Goal: Task Accomplishment & Management: Use online tool/utility

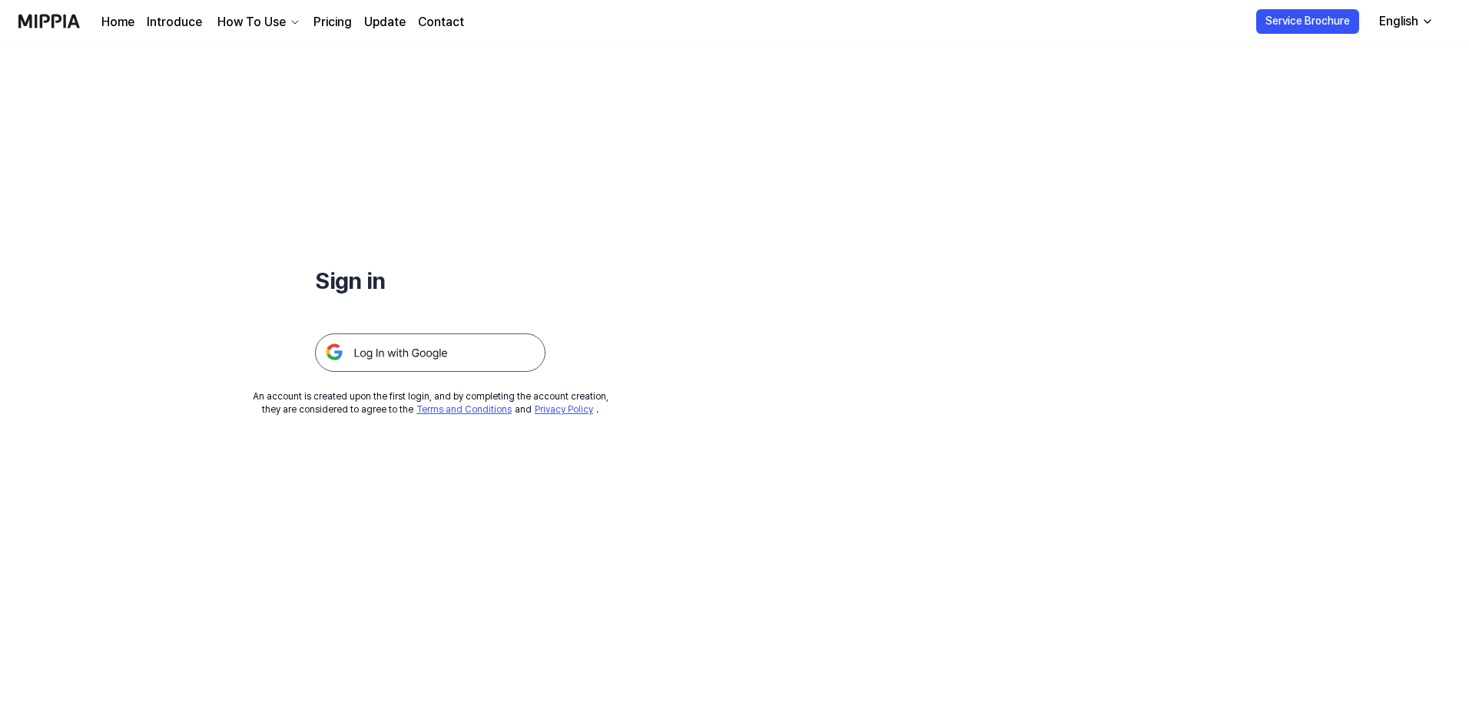
click at [420, 363] on img at bounding box center [430, 353] width 231 height 38
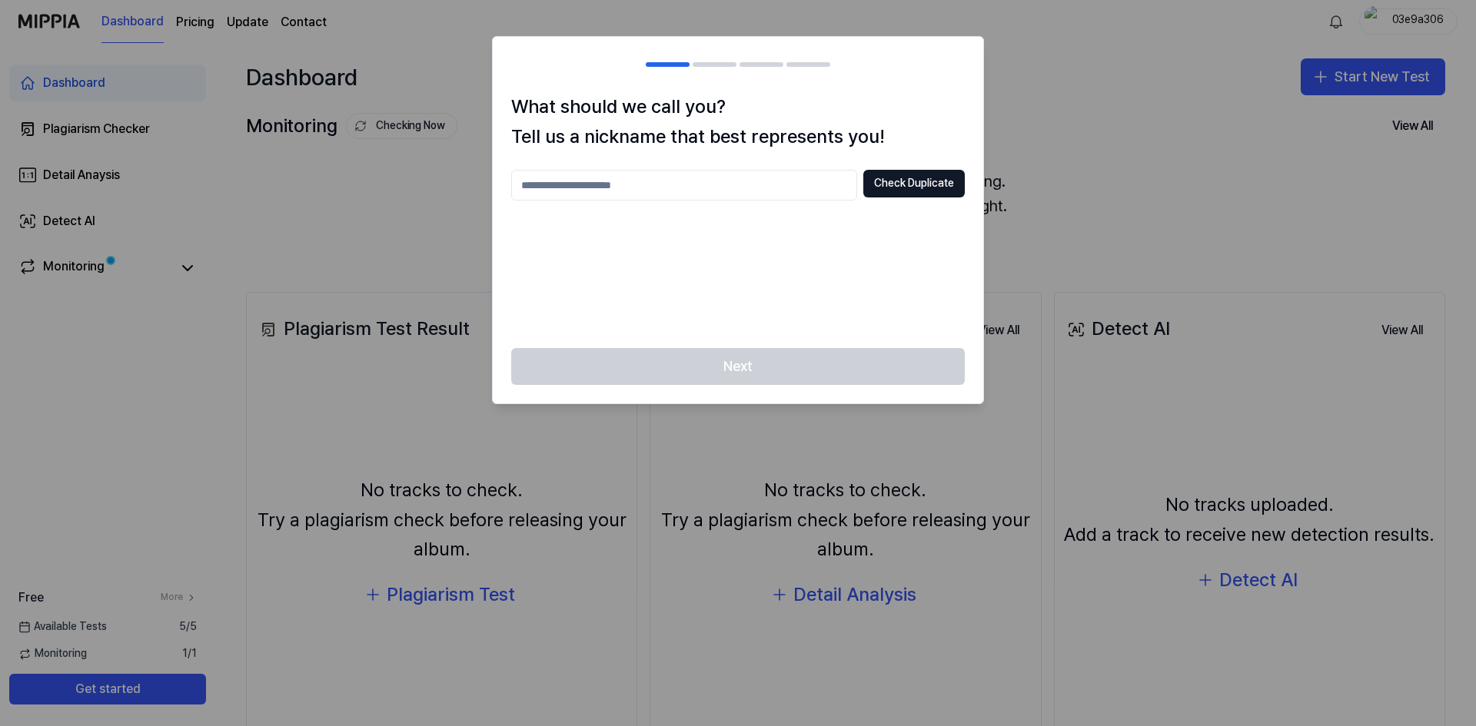
click at [735, 356] on div "Next" at bounding box center [738, 375] width 490 height 55
click at [719, 57] on h2 at bounding box center [738, 64] width 490 height 55
click at [684, 194] on input "text" at bounding box center [684, 185] width 346 height 31
type input "****"
click at [891, 188] on button "Check Duplicate" at bounding box center [913, 184] width 101 height 28
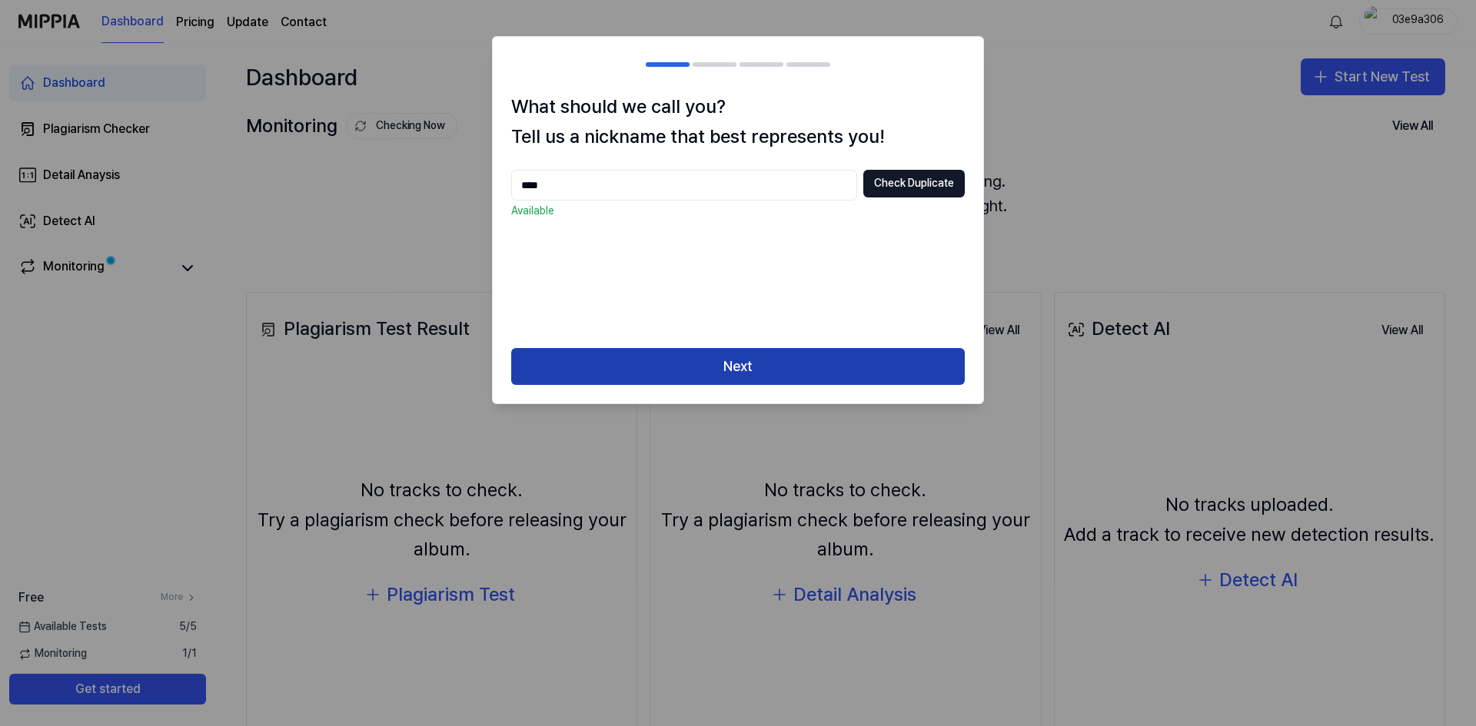
click at [763, 369] on button "Next" at bounding box center [737, 366] width 453 height 37
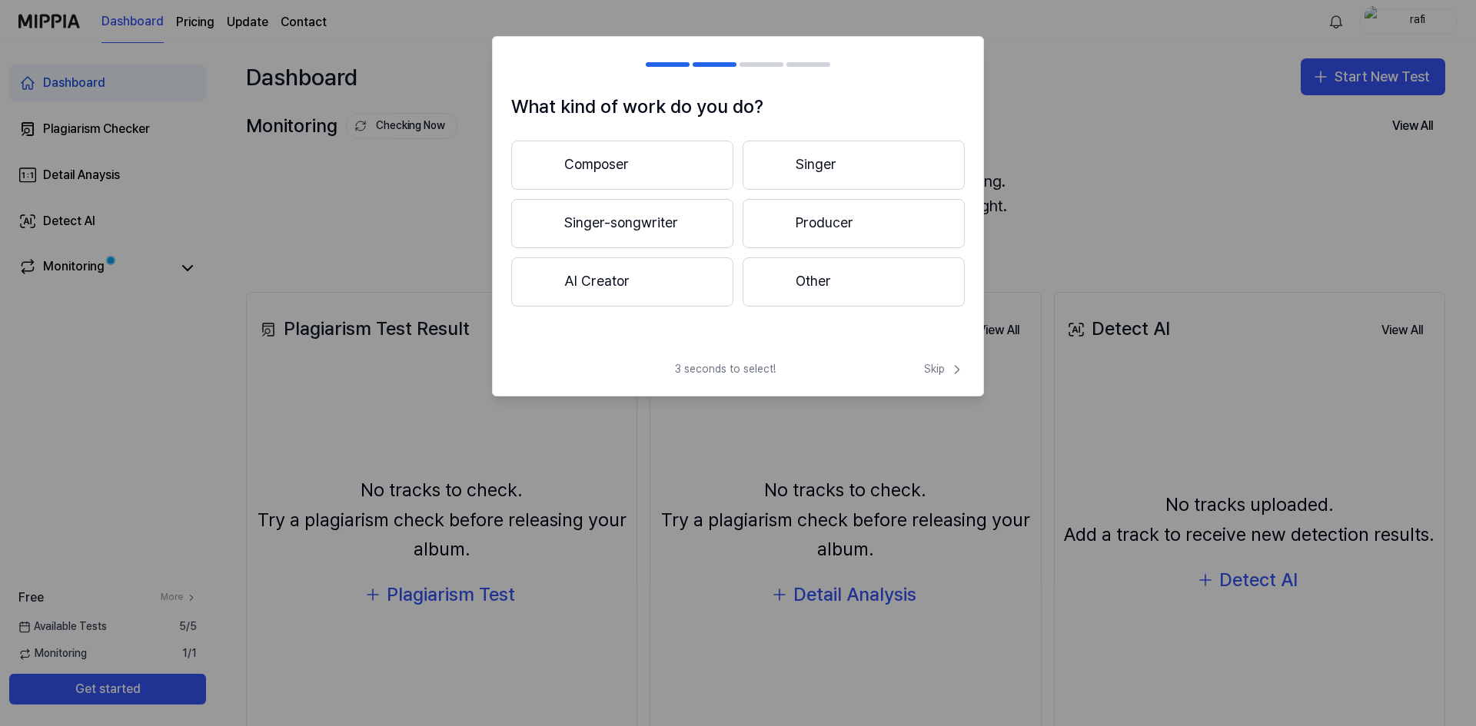
click at [772, 362] on span "3 seconds to select!" at bounding box center [725, 369] width 101 height 15
click at [823, 164] on button "Singer" at bounding box center [853, 165] width 222 height 49
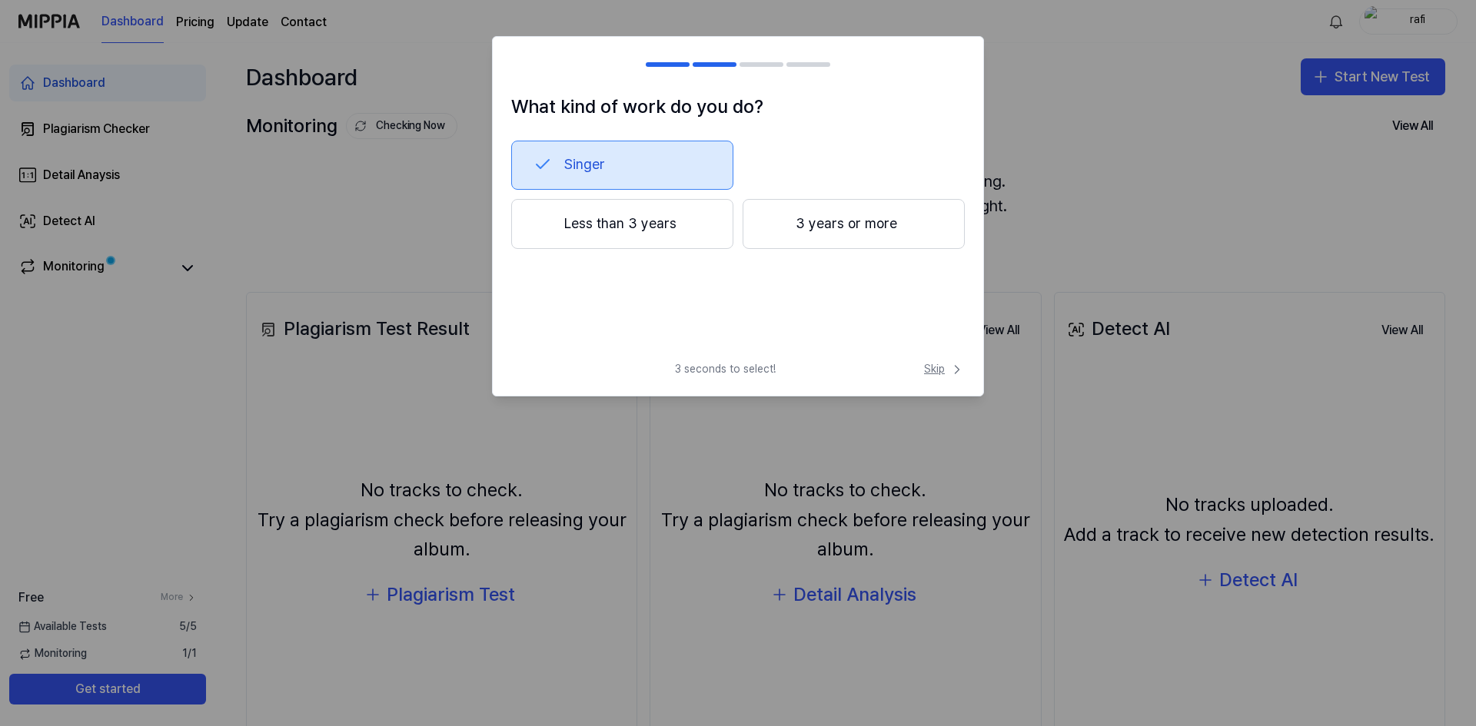
click at [947, 367] on span "Skip" at bounding box center [944, 369] width 41 height 15
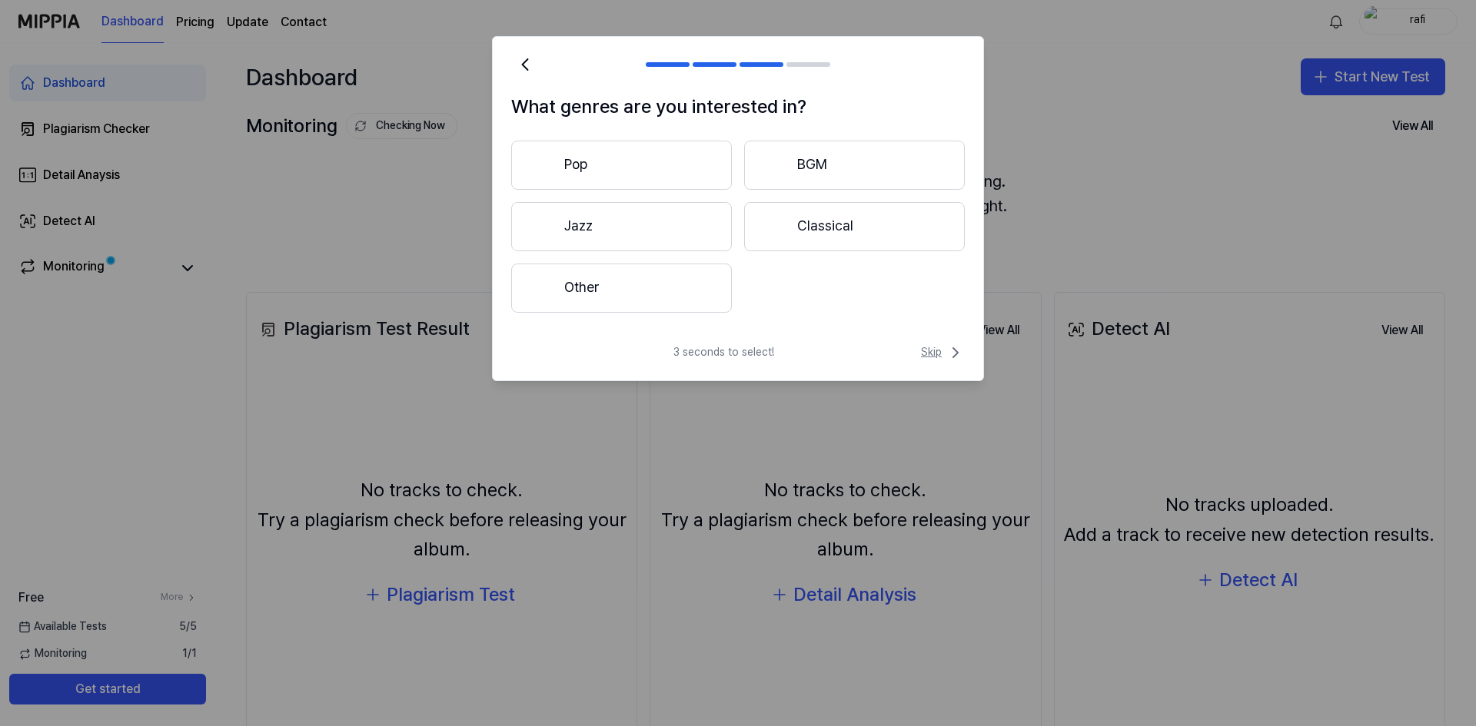
click at [943, 360] on span "Skip" at bounding box center [943, 353] width 44 height 18
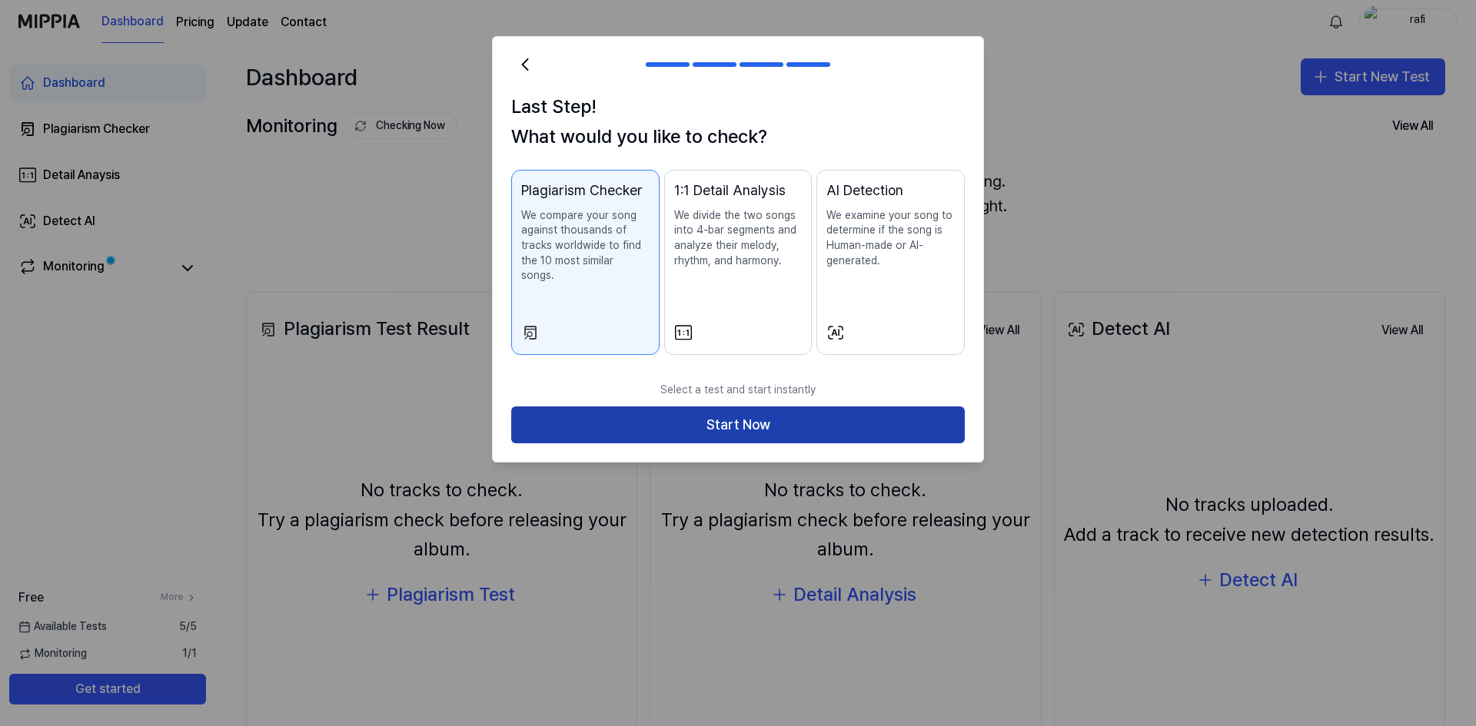
click at [832, 407] on button "Start Now" at bounding box center [737, 425] width 453 height 37
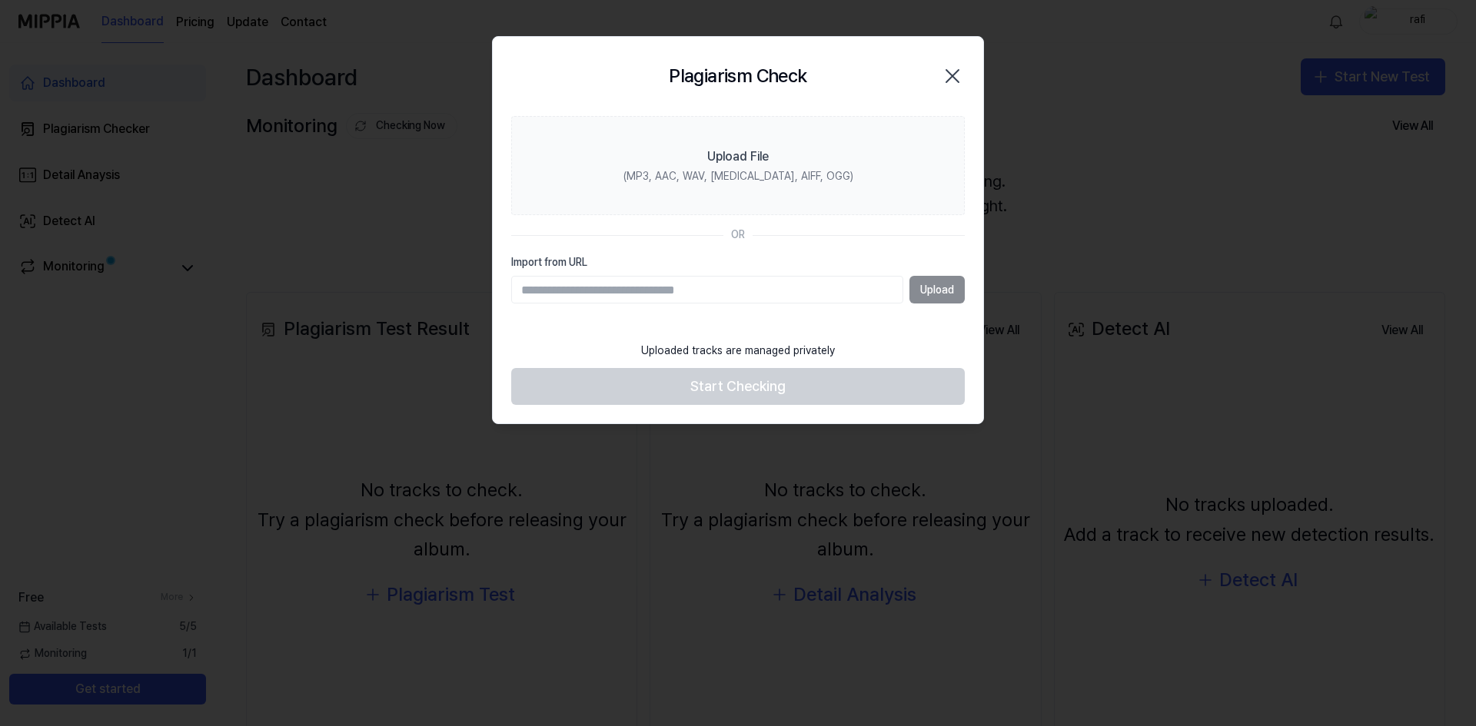
click at [553, 291] on input "Import from URL" at bounding box center [707, 290] width 392 height 28
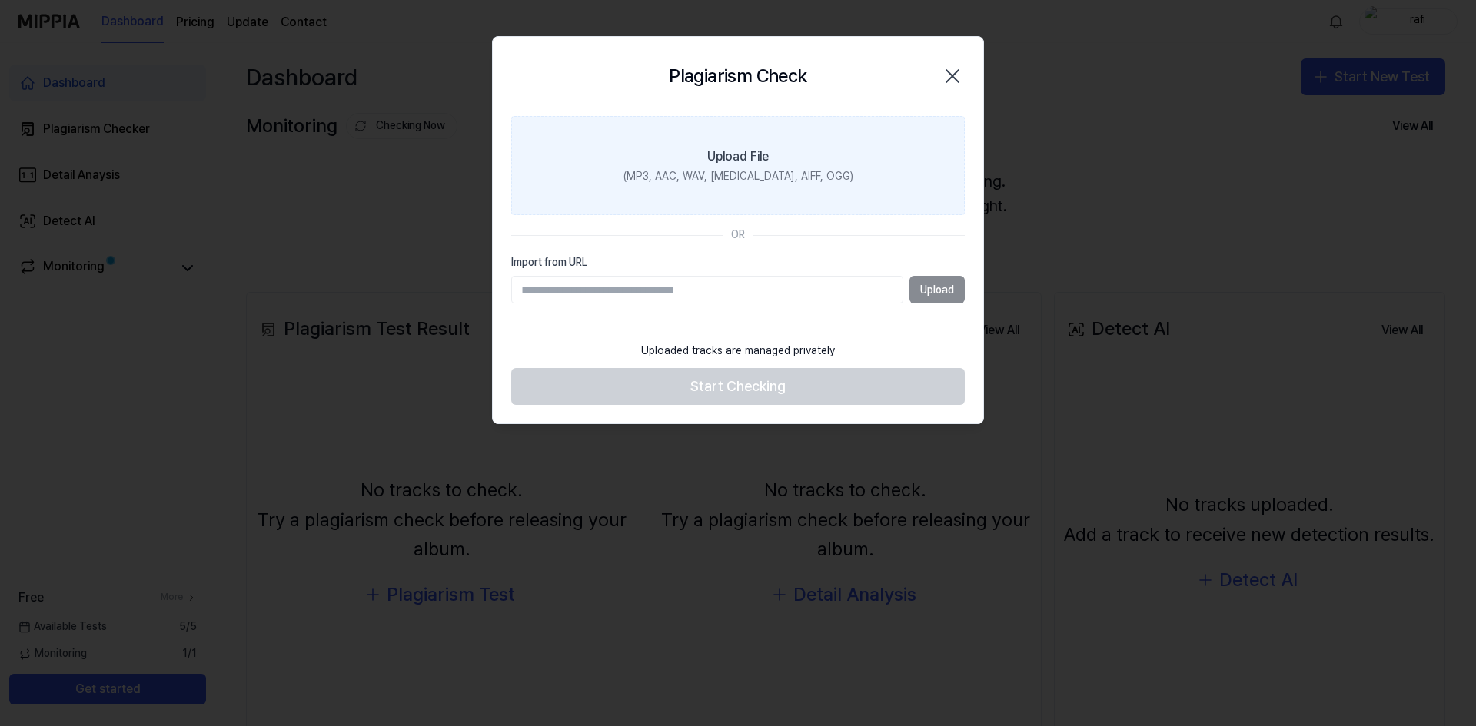
click at [726, 184] on div "(MP3, AAC, WAV, FLAC, AIFF, OGG)" at bounding box center [738, 176] width 230 height 15
click at [0, 0] on input "Upload File (MP3, AAC, WAV, FLAC, AIFF, OGG)" at bounding box center [0, 0] width 0 height 0
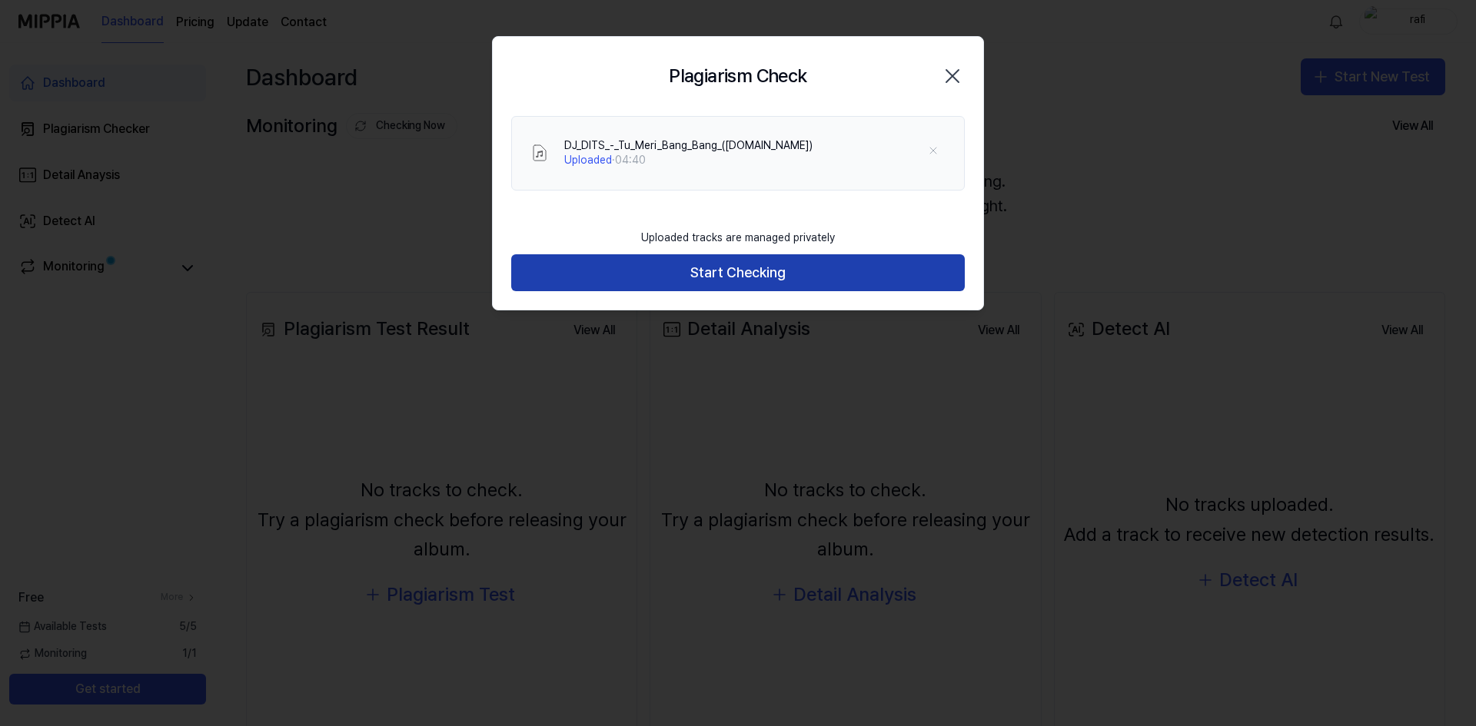
click at [663, 281] on button "Start Checking" at bounding box center [737, 272] width 453 height 37
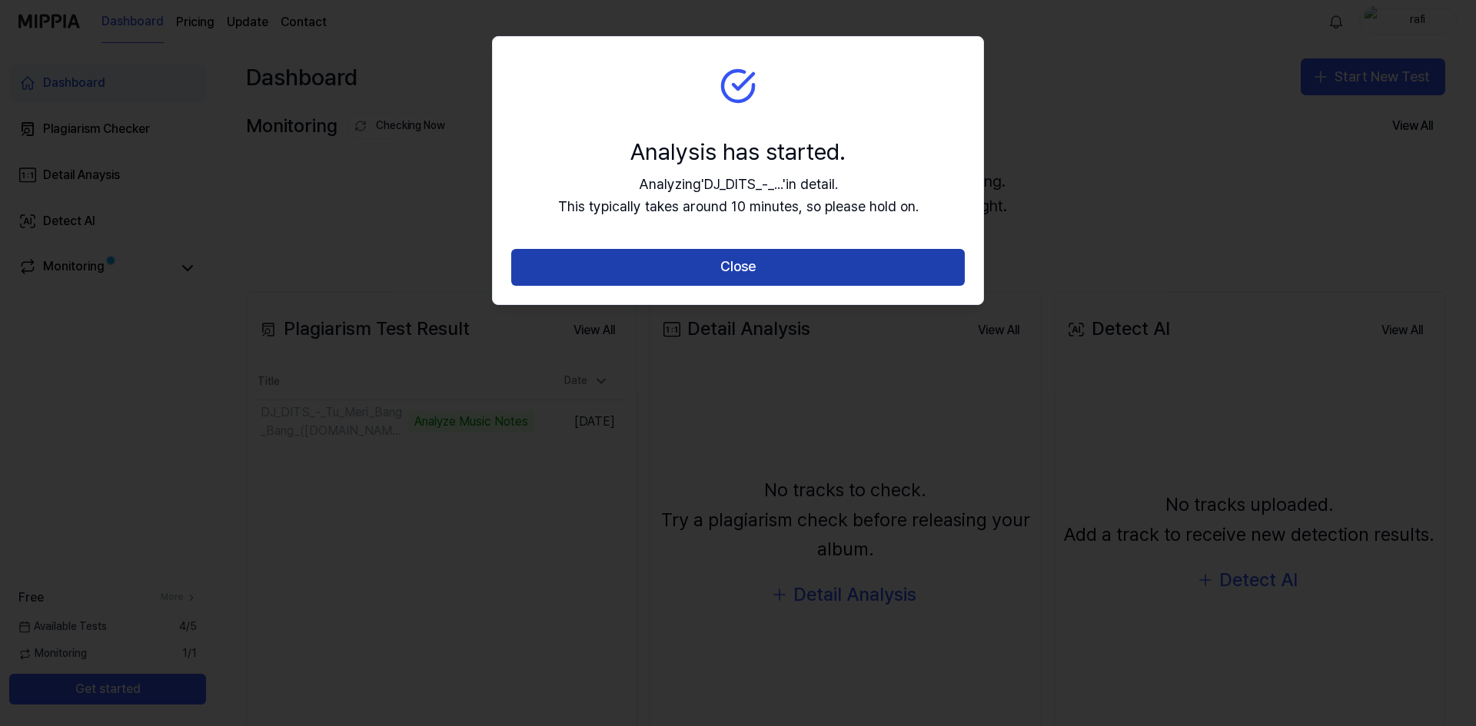
click at [802, 268] on button "Close" at bounding box center [737, 267] width 453 height 37
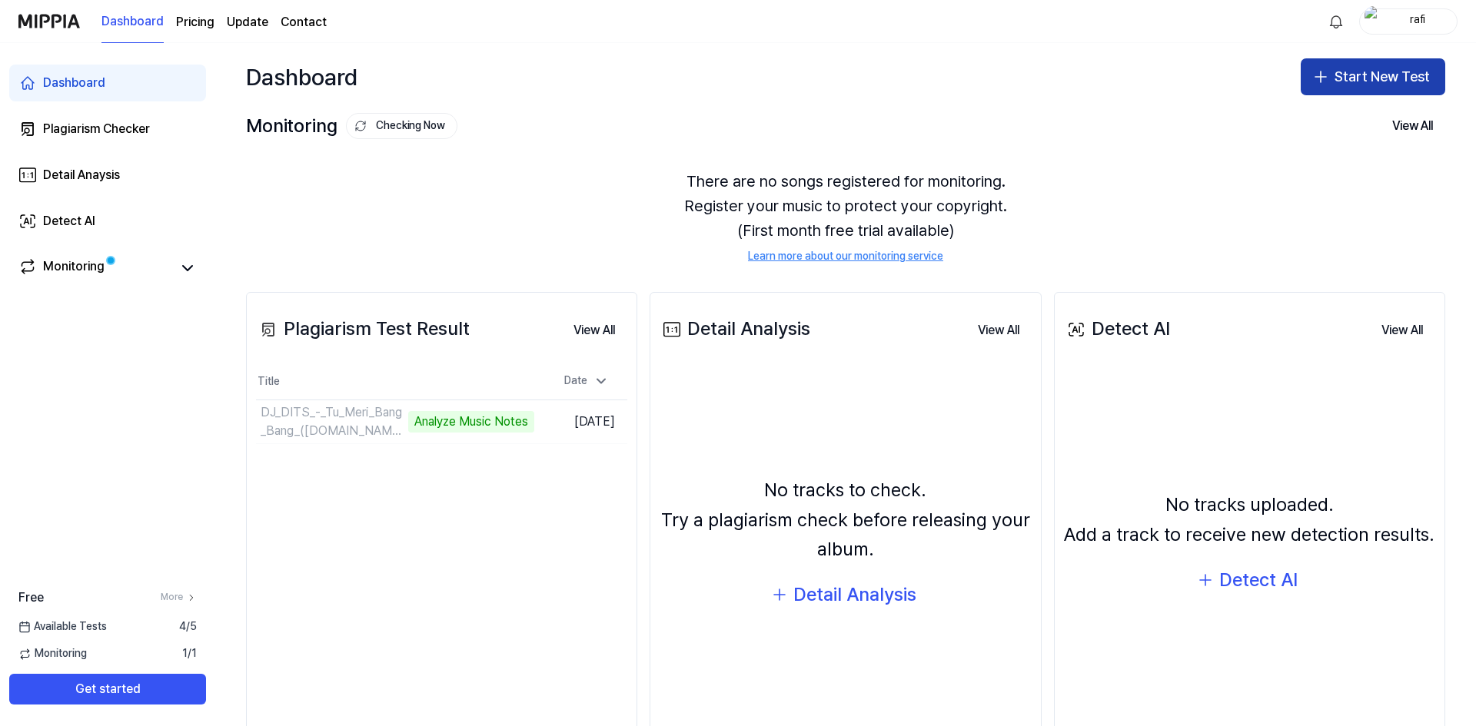
click at [1389, 78] on button "Start New Test" at bounding box center [1372, 76] width 144 height 37
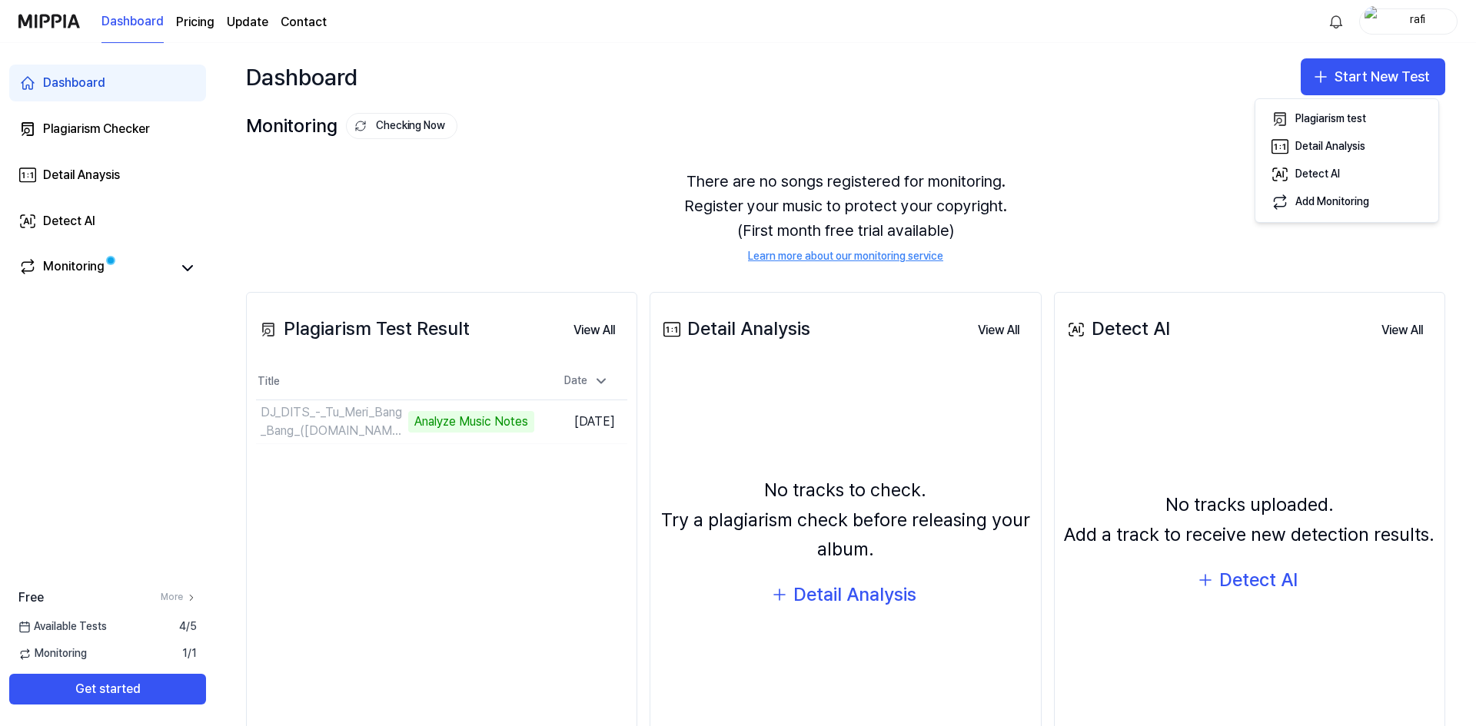
click at [1124, 144] on div "Monitoring Checking Now View All Monitoring There are no songs registered for m…" at bounding box center [845, 186] width 1260 height 151
